Goal: Task Accomplishment & Management: Manage account settings

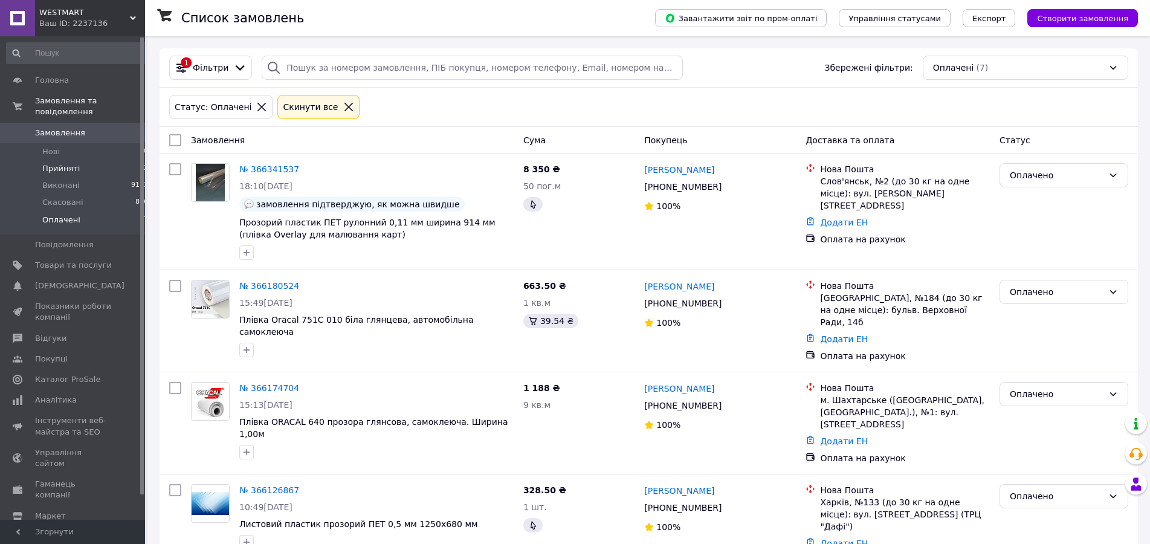
click at [69, 163] on span "Прийняті" at bounding box center [60, 168] width 37 height 11
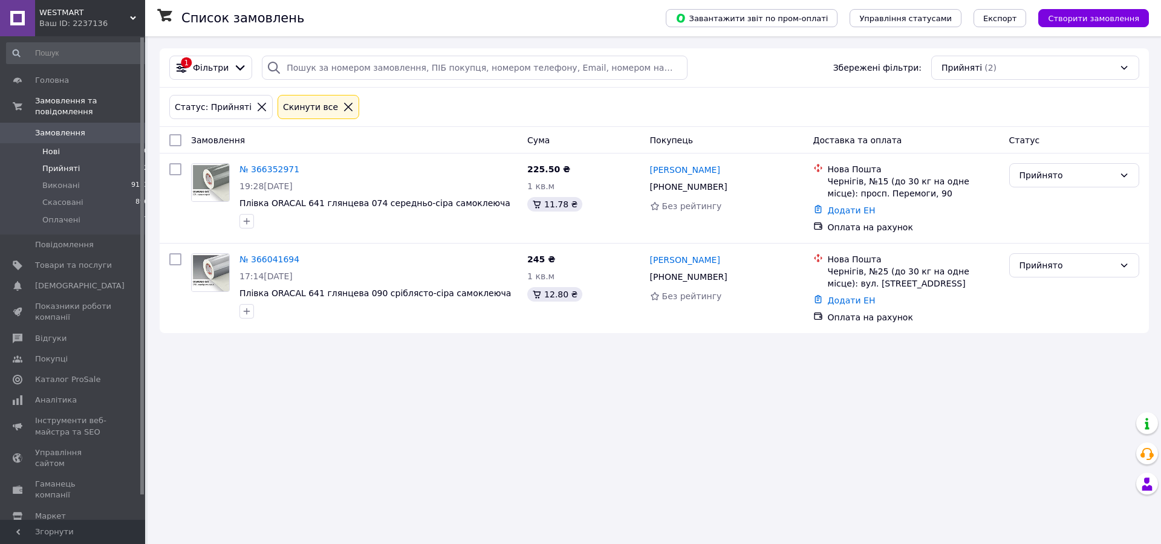
click at [48, 146] on span "Нові" at bounding box center [51, 151] width 18 height 11
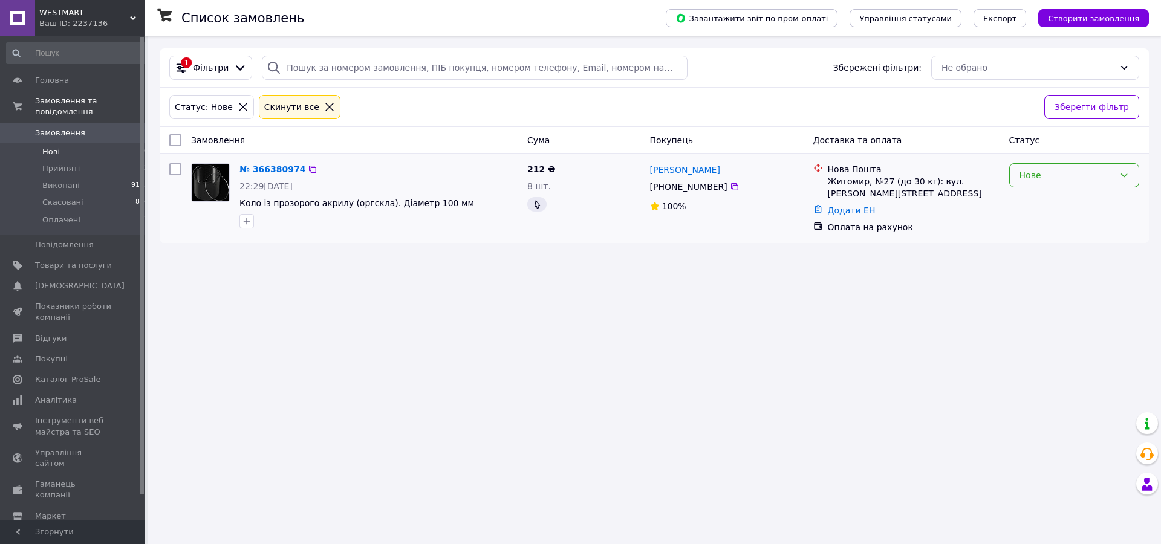
click at [1044, 177] on div "Нове" at bounding box center [1066, 175] width 95 height 13
click at [1038, 202] on li "Прийнято" at bounding box center [1074, 202] width 129 height 22
click at [257, 167] on link "№ 366380974" at bounding box center [269, 169] width 60 height 10
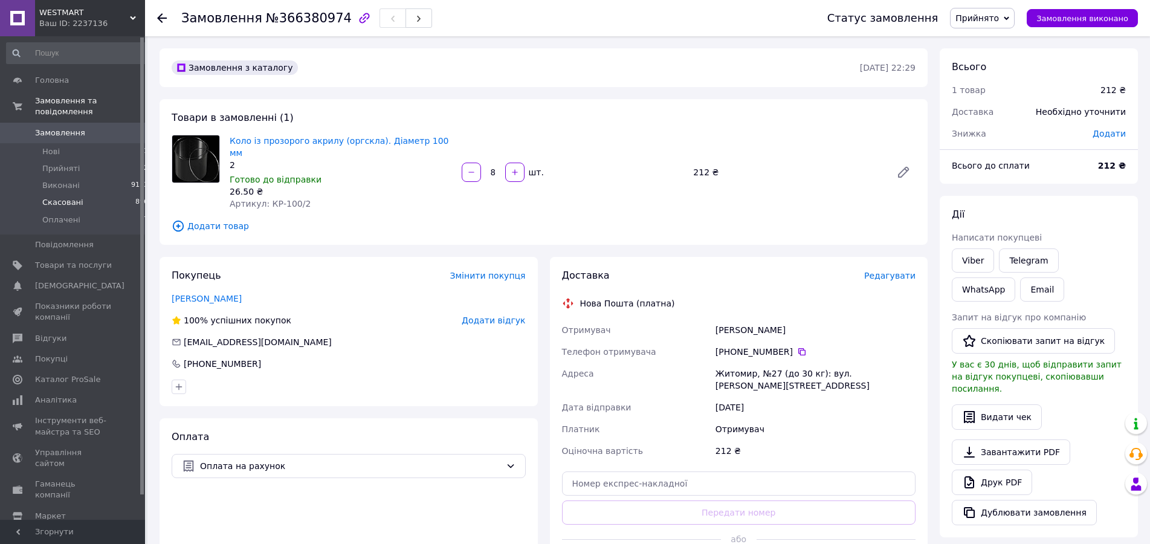
click at [59, 197] on span "Скасовані" at bounding box center [62, 202] width 41 height 11
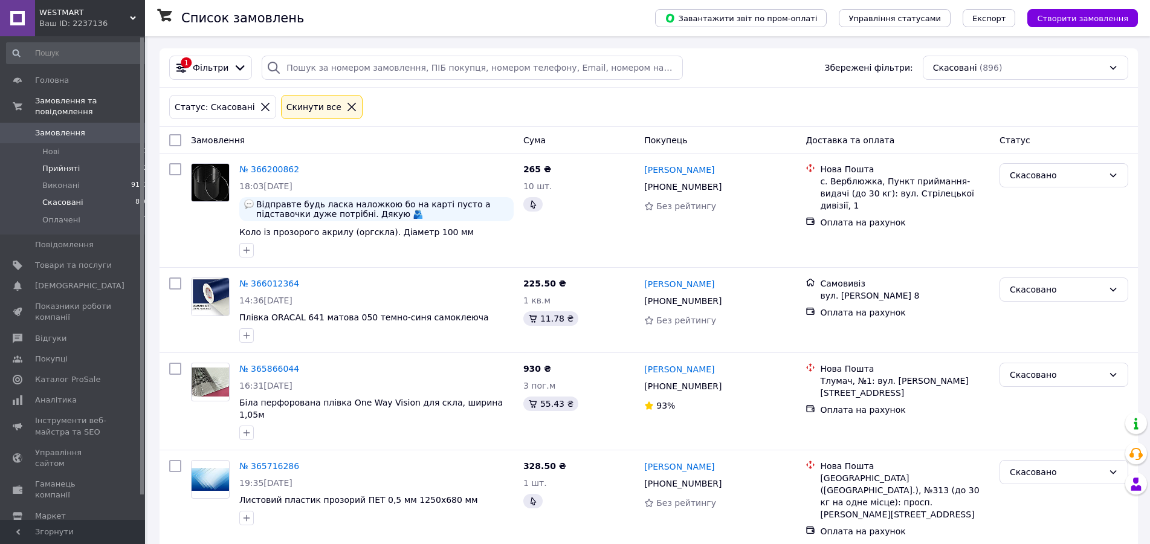
click at [43, 163] on span "Прийняті" at bounding box center [60, 168] width 37 height 11
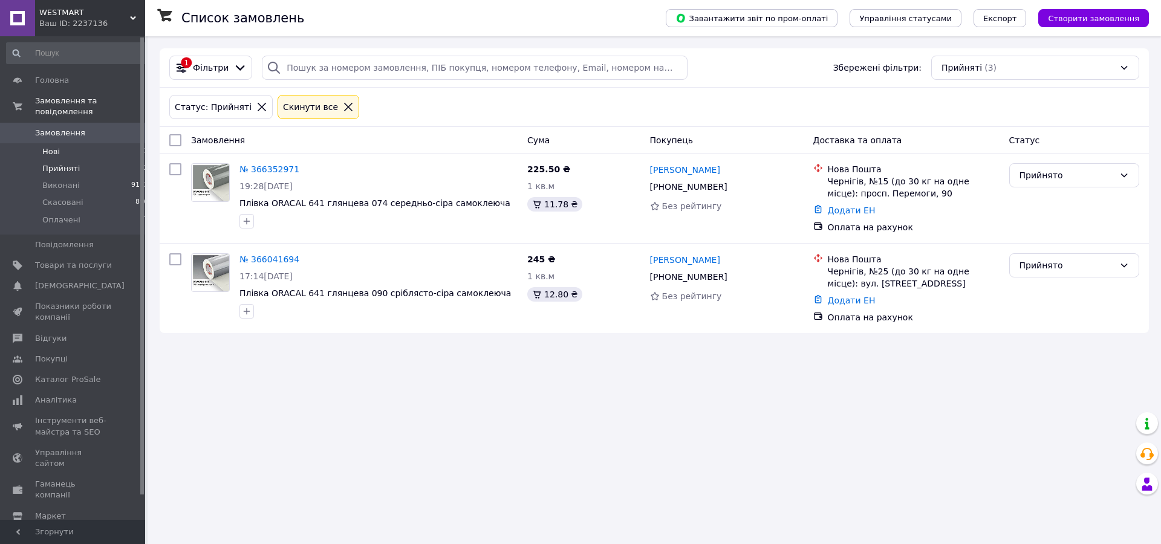
click at [49, 146] on span "Нові" at bounding box center [51, 151] width 18 height 11
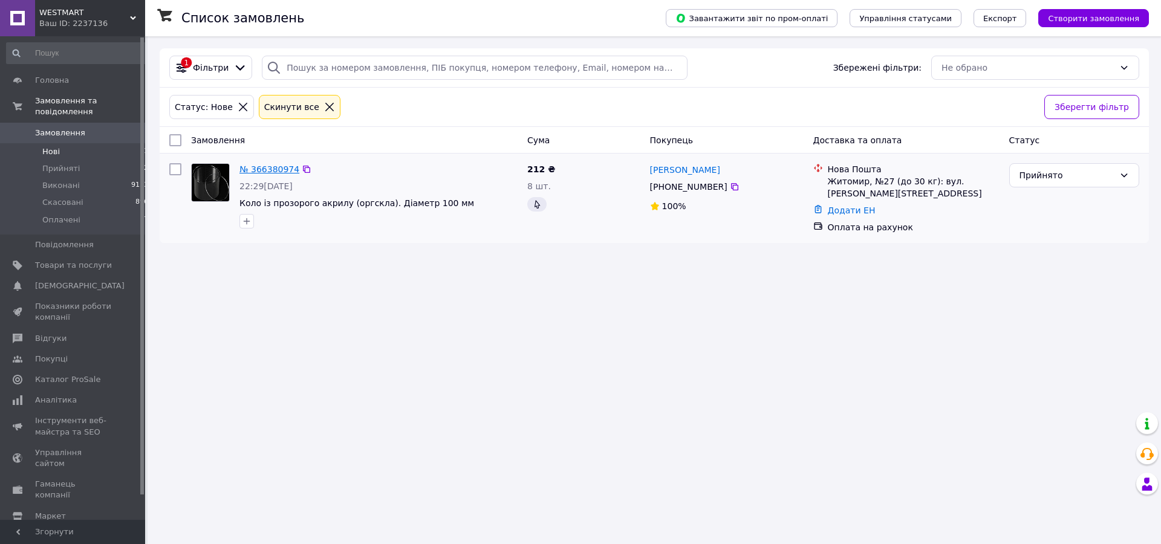
click at [258, 169] on link "№ 366380974" at bounding box center [269, 169] width 60 height 10
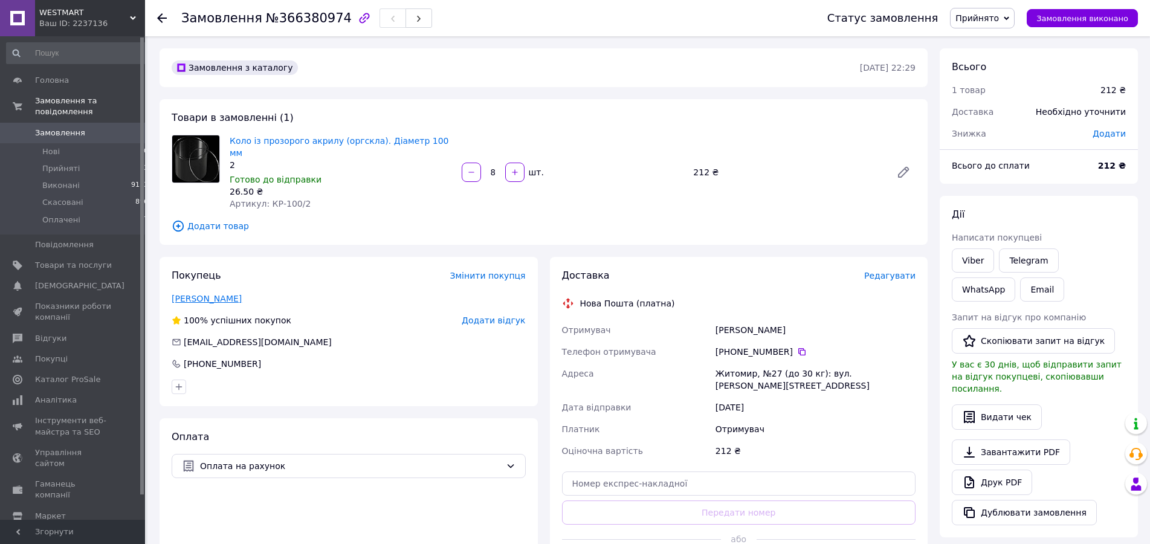
click at [183, 294] on link "[PERSON_NAME]" at bounding box center [207, 299] width 70 height 10
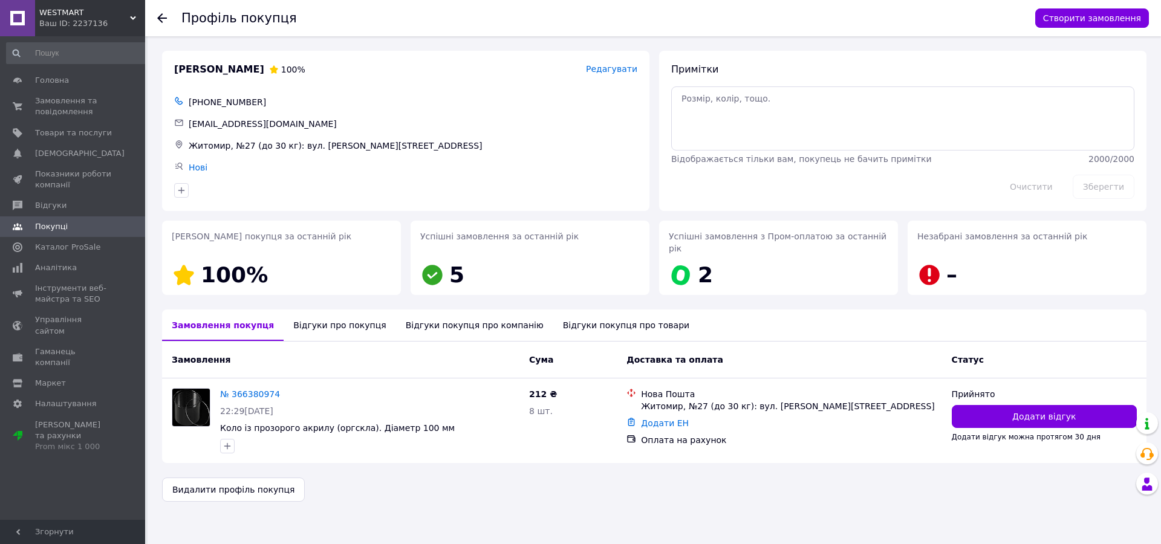
click at [312, 317] on div "Відгуки про покупця" at bounding box center [340, 324] width 112 height 31
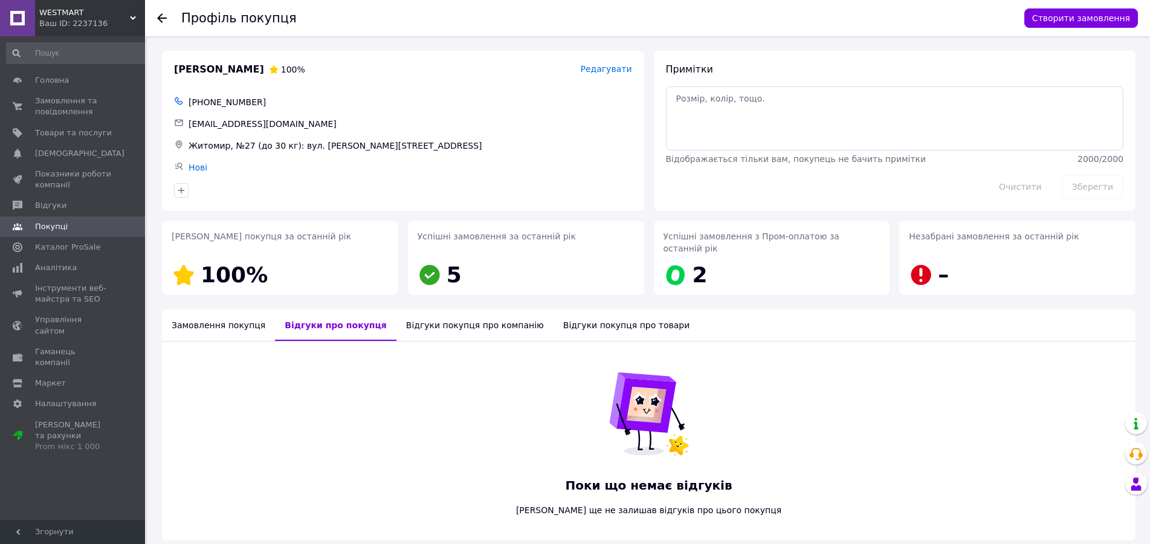
click at [409, 311] on div "Відгуки покупця про компанію" at bounding box center [475, 324] width 157 height 31
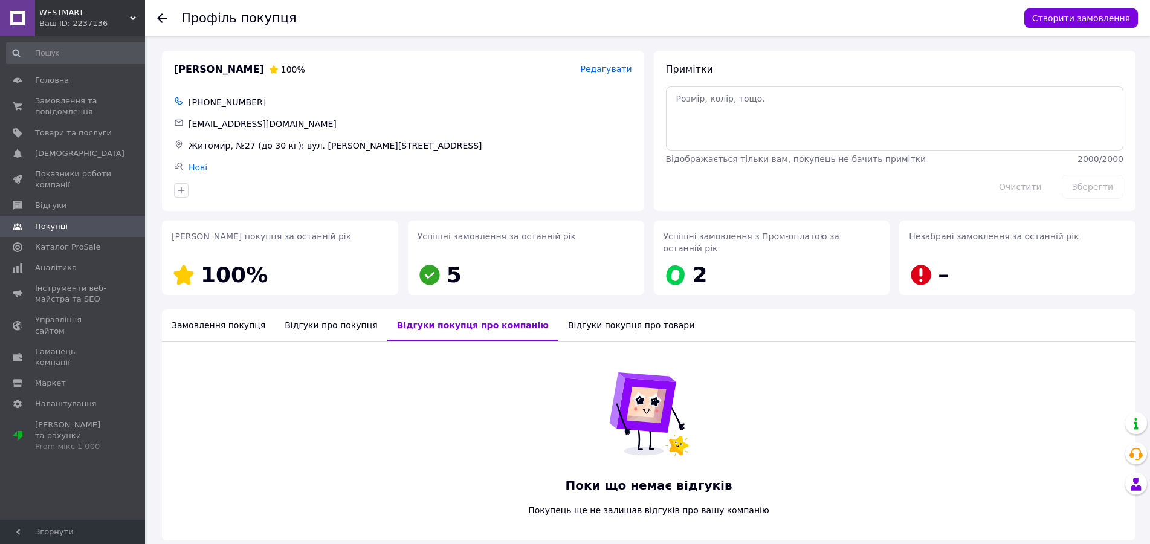
click at [559, 310] on div "Відгуки покупця про товари" at bounding box center [632, 324] width 146 height 31
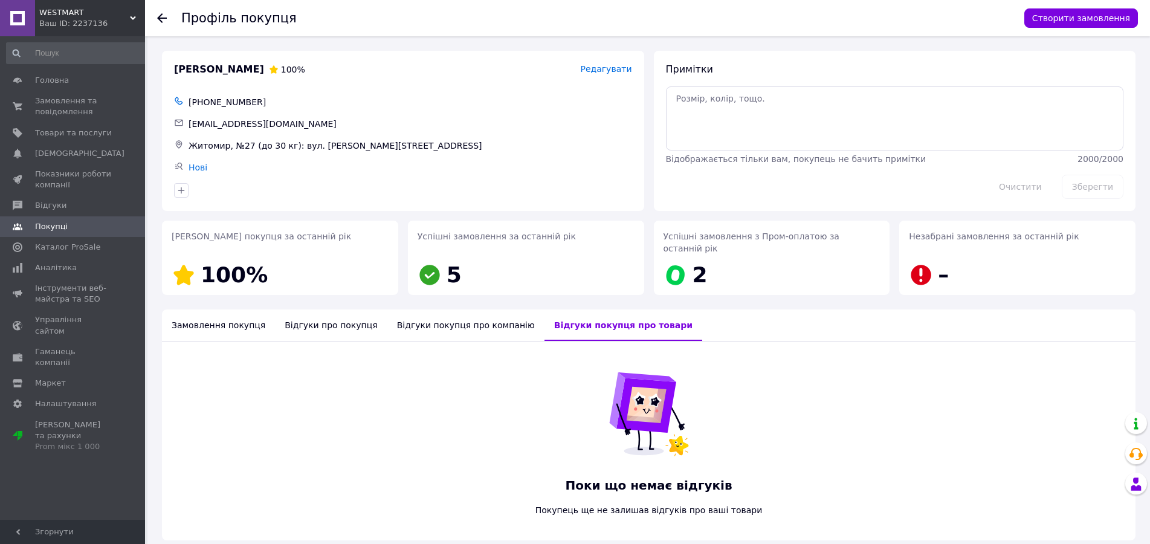
click at [183, 313] on div "Замовлення покупця" at bounding box center [218, 324] width 113 height 31
